Goal: Check status: Check status

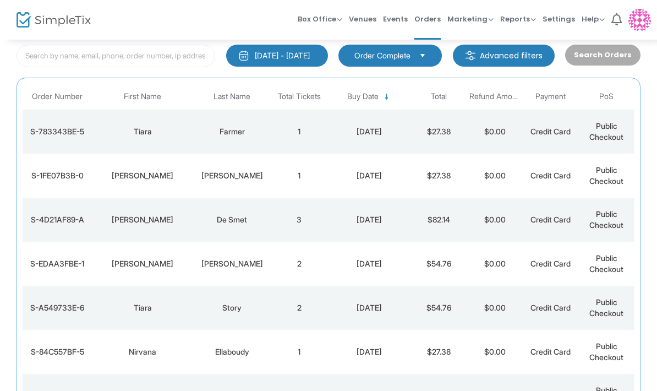
click at [287, 58] on div "[DATE] - [DATE]" at bounding box center [282, 55] width 55 height 11
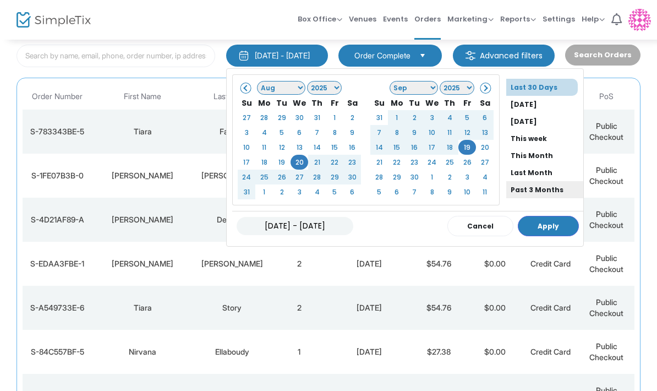
click at [519, 188] on li "Past 3 Months" at bounding box center [544, 189] width 77 height 17
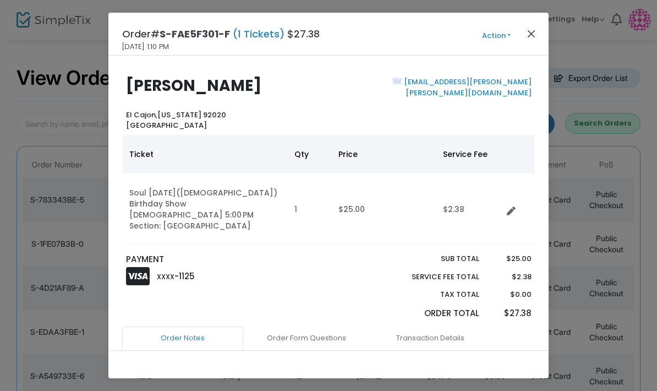
click at [531, 38] on button "Close" at bounding box center [531, 33] width 14 height 14
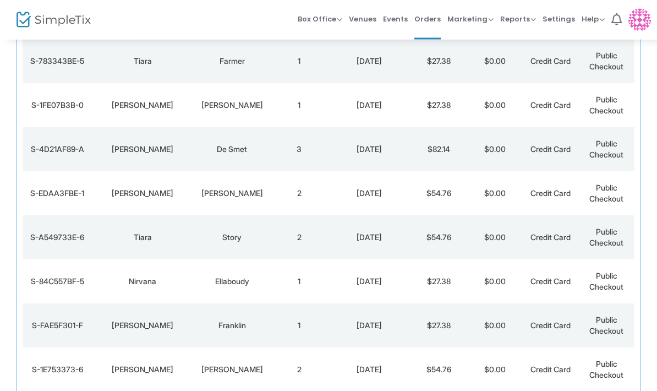
scroll to position [203, 0]
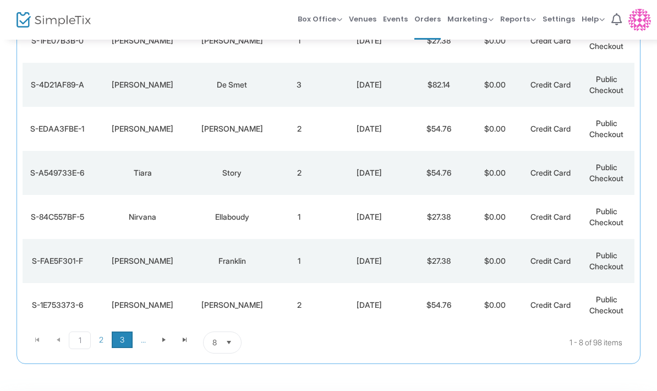
click at [122, 341] on span "3" at bounding box center [122, 339] width 21 height 17
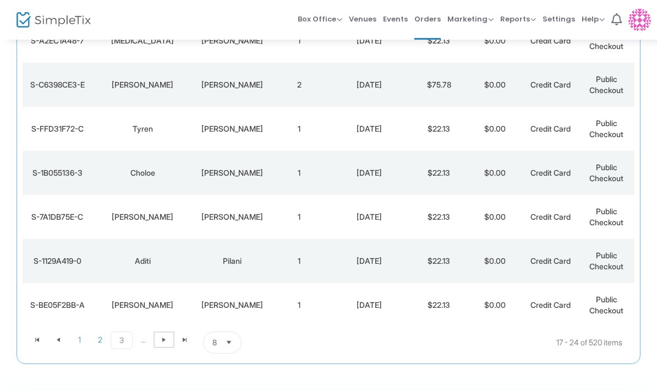
click at [157, 342] on span at bounding box center [163, 339] width 21 height 17
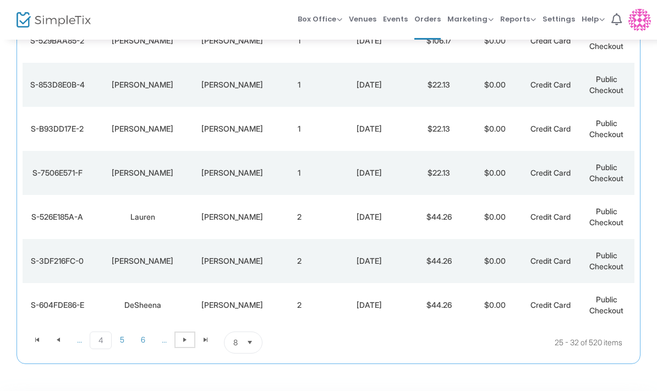
click at [183, 341] on span "Go to the next page" at bounding box center [184, 339] width 9 height 9
click at [186, 341] on span "Go to the next page" at bounding box center [184, 339] width 9 height 9
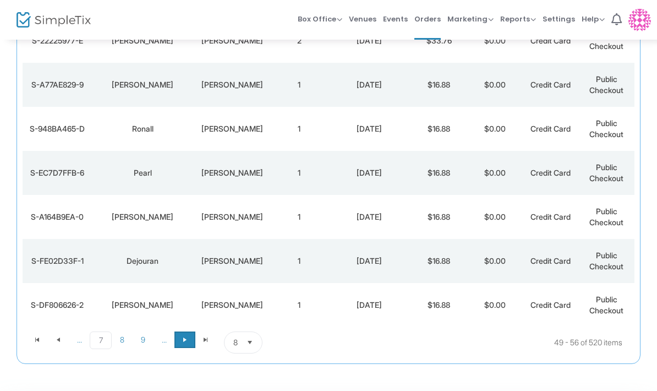
click at [186, 342] on span "Go to the next page" at bounding box center [184, 339] width 9 height 9
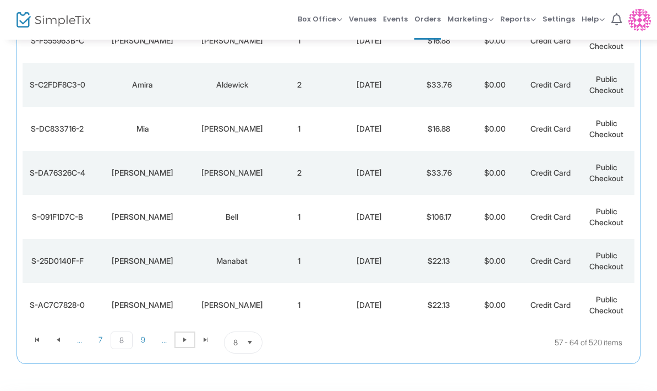
click at [186, 342] on span "Go to the next page" at bounding box center [184, 339] width 9 height 9
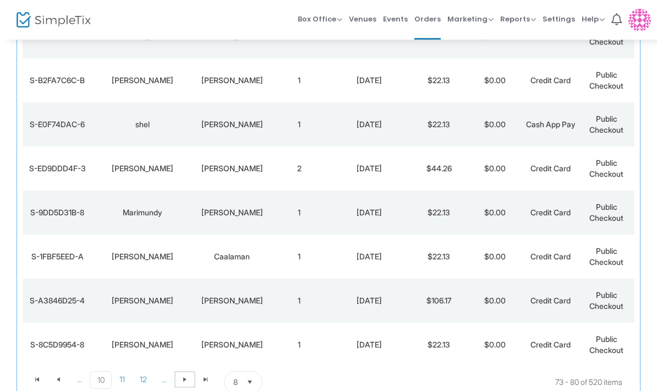
scroll to position [161, 0]
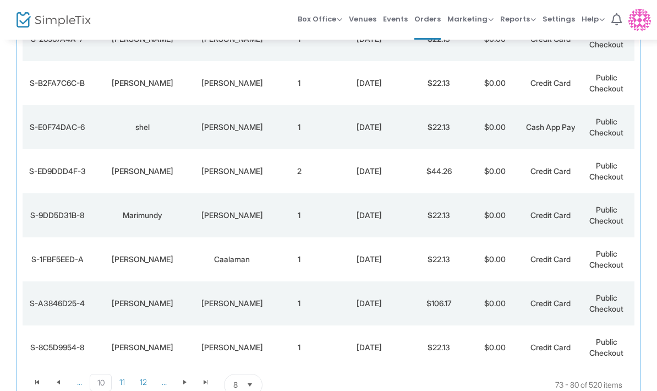
click at [141, 300] on div "[PERSON_NAME]" at bounding box center [142, 303] width 95 height 11
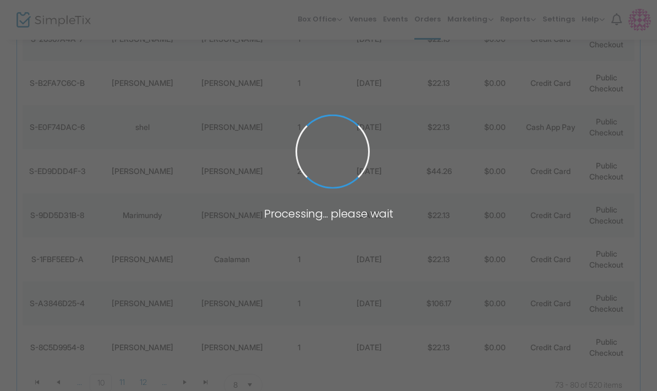
scroll to position [0, 0]
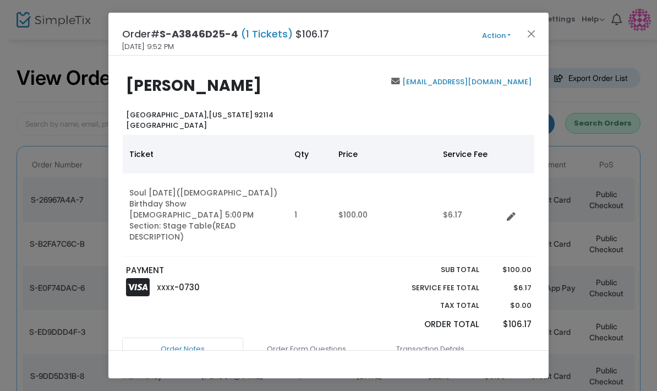
click at [183, 85] on b "[PERSON_NAME]" at bounding box center [193, 85] width 135 height 21
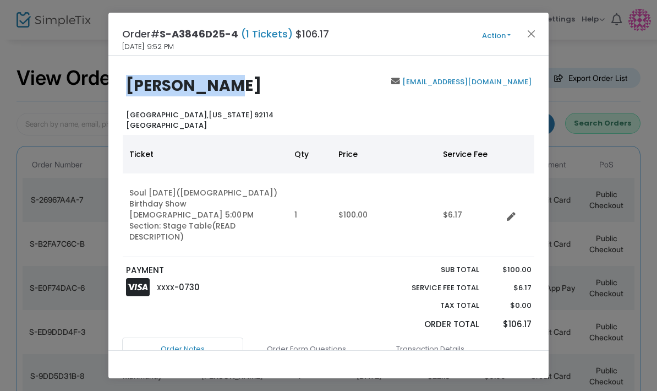
click at [183, 85] on b "[PERSON_NAME]" at bounding box center [193, 85] width 135 height 21
copy b "[PERSON_NAME]"
click at [528, 30] on button "Close" at bounding box center [531, 33] width 14 height 14
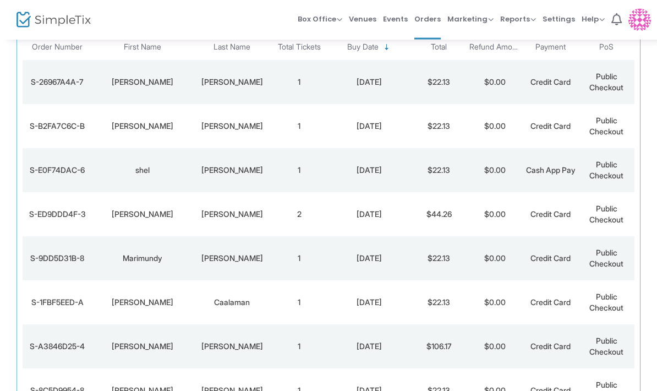
scroll to position [138, 0]
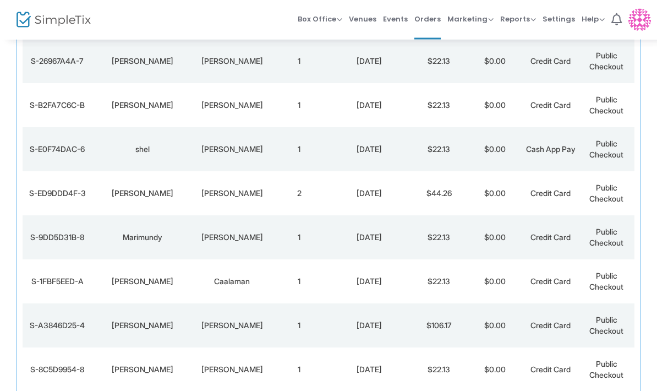
click at [286, 285] on td "1" at bounding box center [299, 282] width 56 height 44
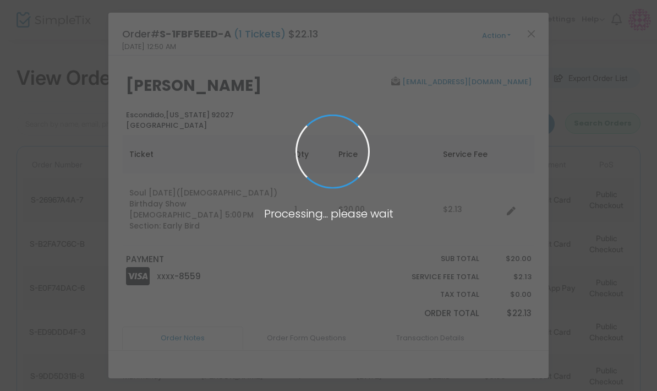
scroll to position [0, 0]
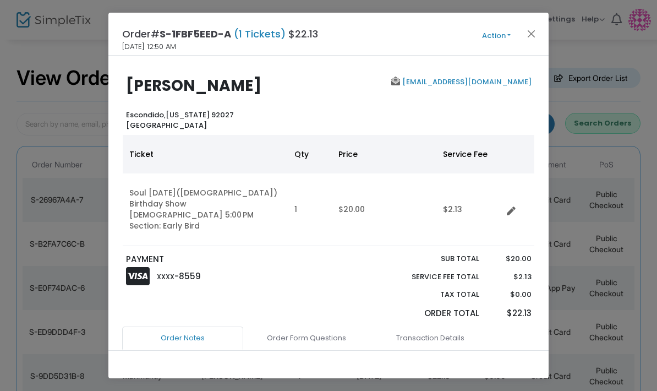
click at [23, 94] on ngb-modal-window "Order# S-1FBF5EED-A (1 Tickets) $22.13 [DATE] 12:50 AM Action Mark Admitted Edi…" at bounding box center [328, 195] width 657 height 391
click at [532, 40] on button "Close" at bounding box center [531, 33] width 14 height 14
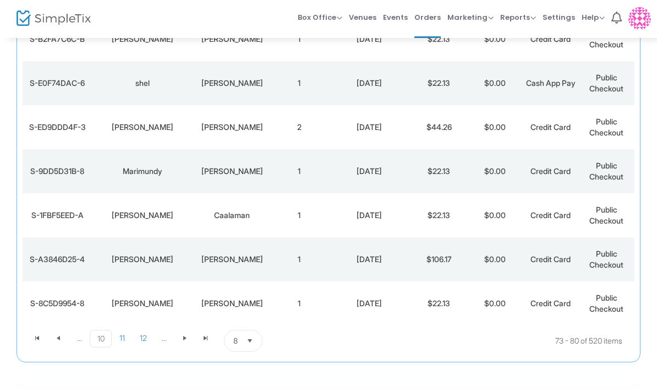
scroll to position [247, 0]
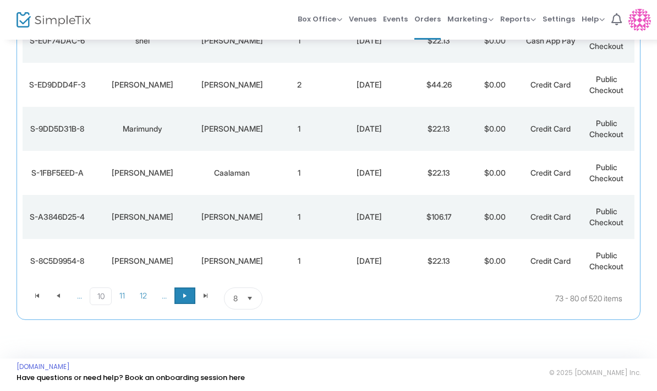
click at [182, 298] on span "Go to the next page" at bounding box center [184, 295] width 9 height 9
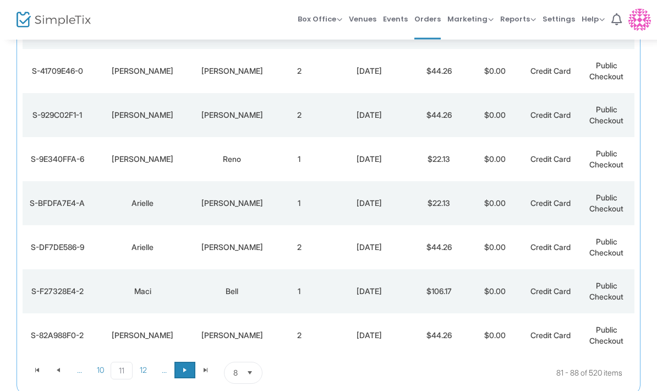
scroll to position [173, 0]
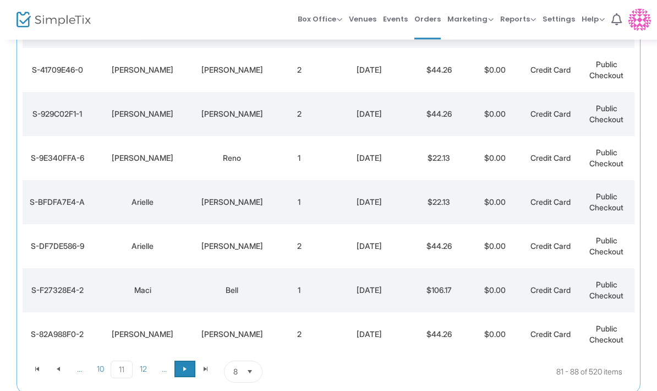
click at [188, 365] on span "Go to the next page" at bounding box center [184, 369] width 9 height 9
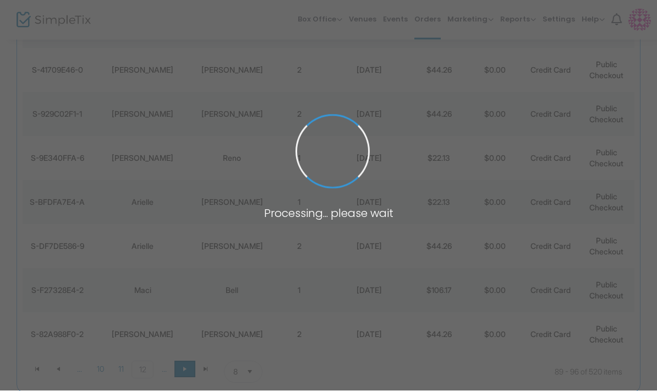
scroll to position [174, 0]
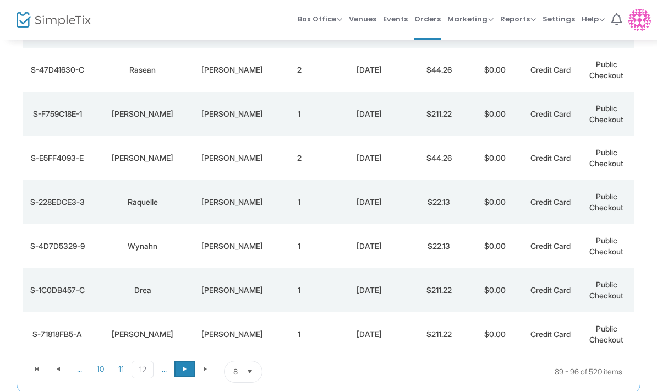
click at [180, 362] on span at bounding box center [184, 368] width 21 height 17
click at [183, 367] on span "Go to the next page" at bounding box center [184, 368] width 9 height 9
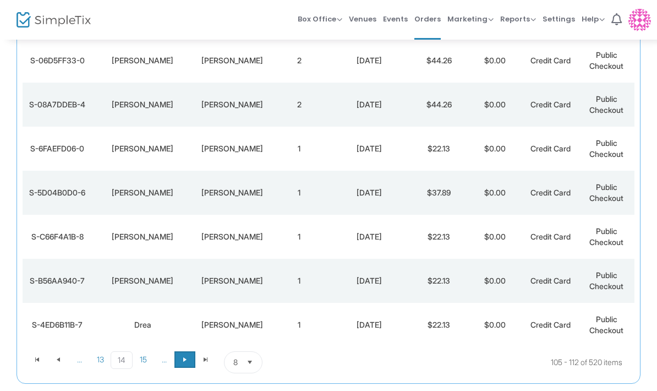
scroll to position [203, 0]
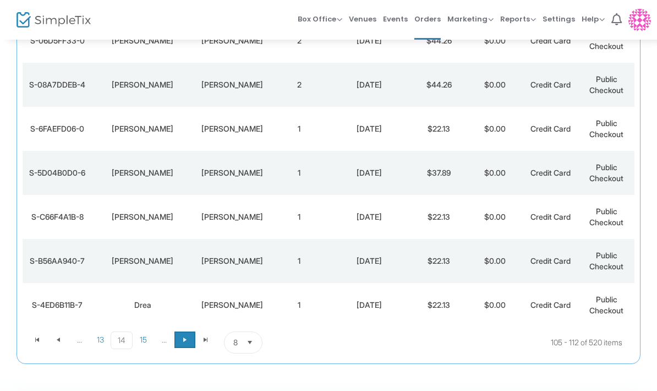
click at [186, 342] on span "Go to the next page" at bounding box center [184, 339] width 9 height 9
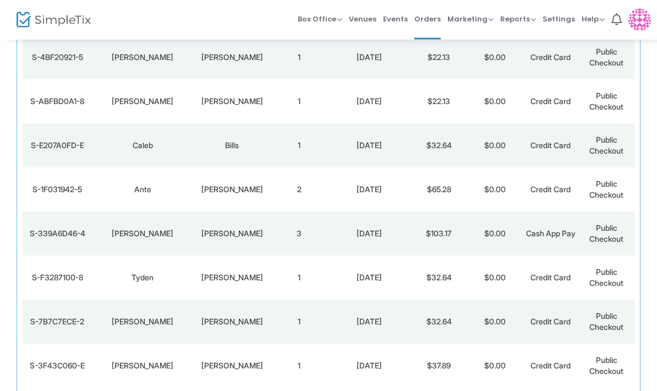
click at [316, 235] on td "3" at bounding box center [299, 234] width 56 height 44
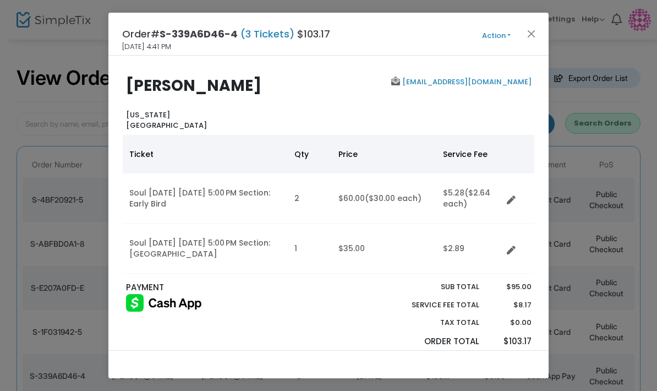
scroll to position [0, 0]
click at [528, 40] on button "Close" at bounding box center [531, 33] width 14 height 14
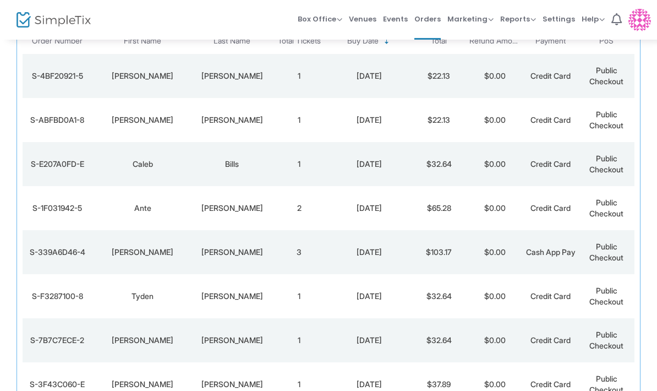
scroll to position [139, 0]
